Goal: Navigation & Orientation: Find specific page/section

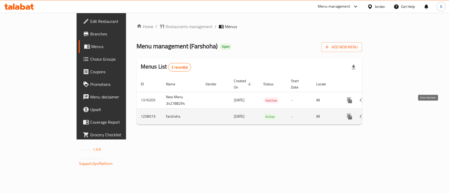
click at [394, 110] on link "enhanced table" at bounding box center [387, 116] width 13 height 13
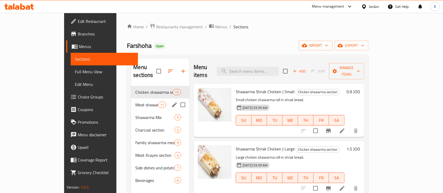
click at [131, 102] on div "Meat shawarma section 11" at bounding box center [160, 105] width 58 height 13
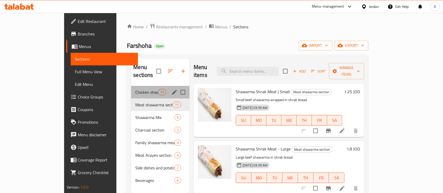
click at [131, 89] on div "Chicken shawarma section 11" at bounding box center [160, 92] width 58 height 13
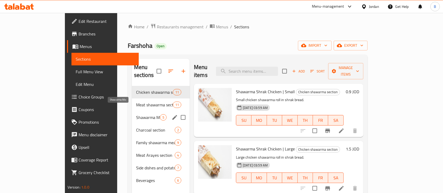
click at [136, 114] on span "Shawarma Mix" at bounding box center [148, 117] width 24 height 6
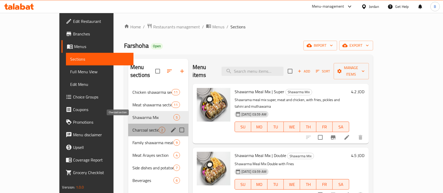
click at [133, 127] on span "Charcoal section" at bounding box center [146, 130] width 26 height 6
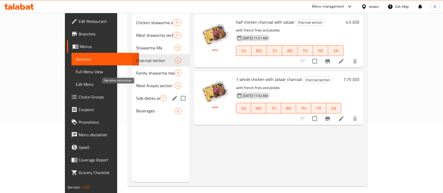
scroll to position [70, 0]
